Goal: Information Seeking & Learning: Learn about a topic

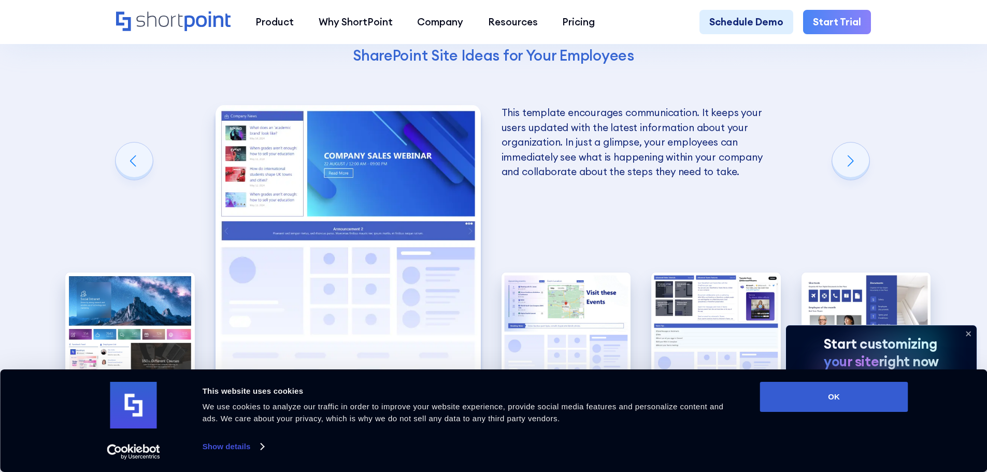
scroll to position [2177, 0]
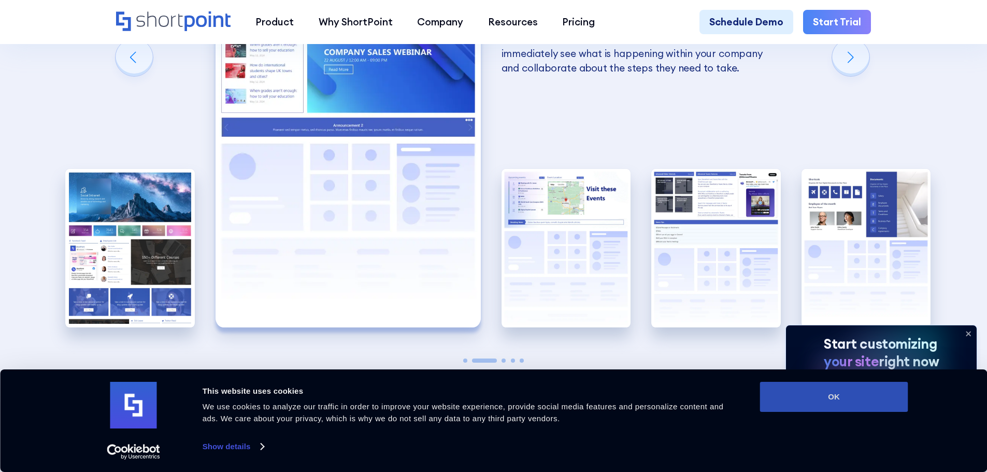
click at [869, 400] on button "OK" at bounding box center [834, 397] width 148 height 30
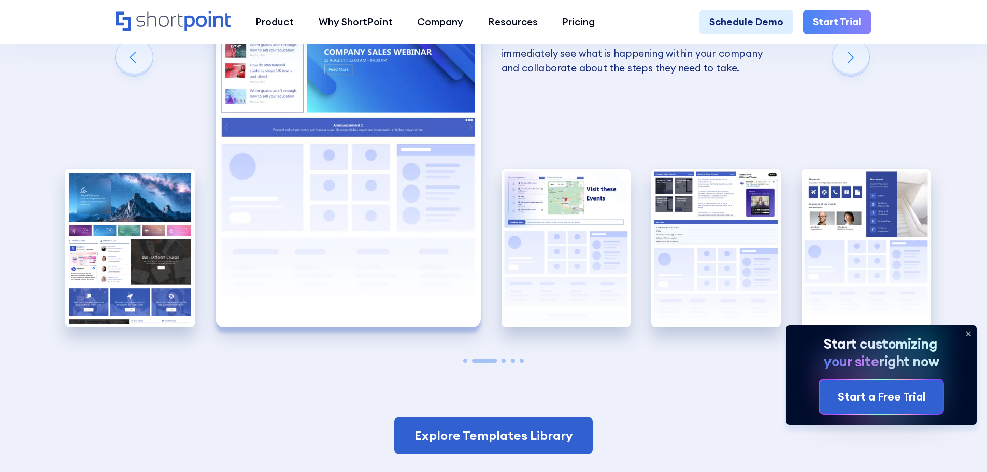
scroll to position [0, 0]
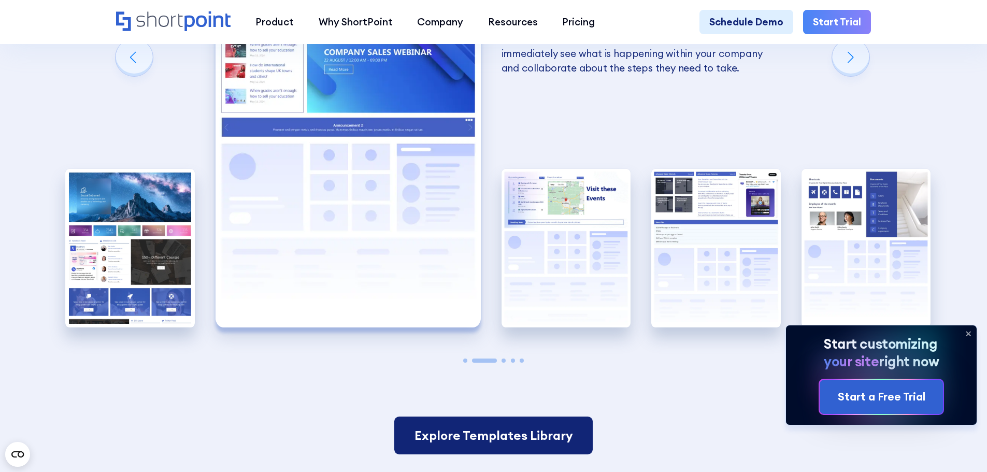
click at [528, 455] on link "Explore Templates Library" at bounding box center [493, 436] width 198 height 38
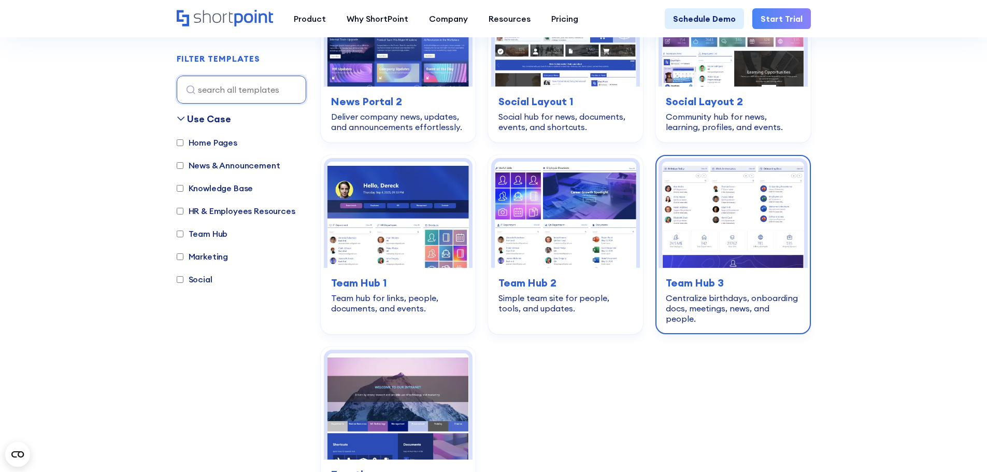
scroll to position [1503, 0]
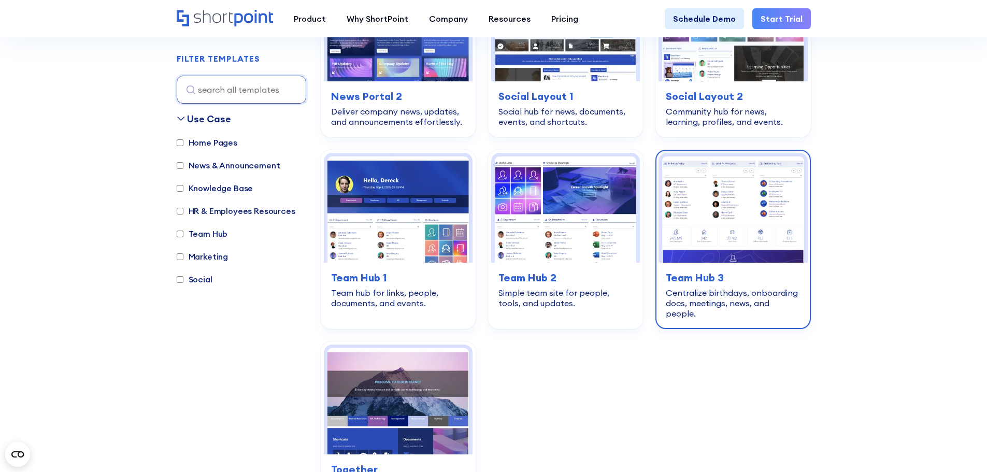
click at [724, 241] on img at bounding box center [733, 210] width 142 height 106
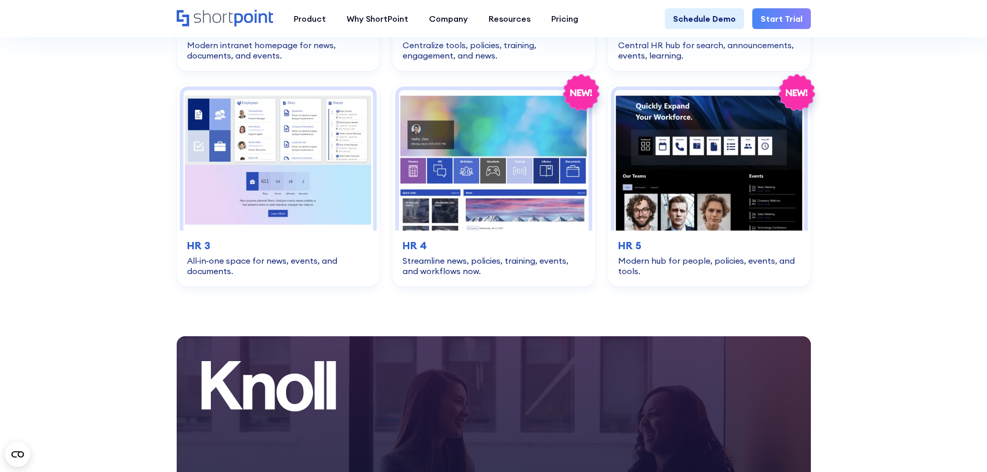
scroll to position [2229, 0]
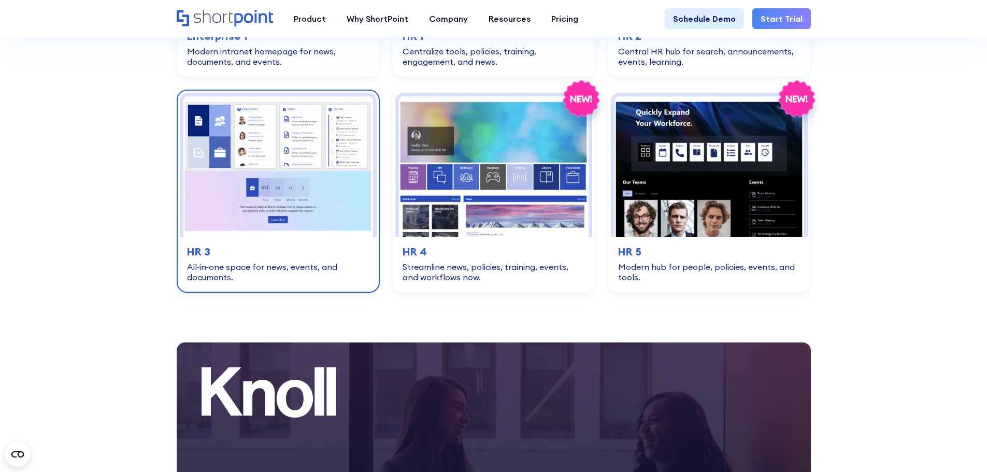
click at [230, 96] on img at bounding box center [278, 166] width 190 height 140
